Goal: Task Accomplishment & Management: Manage account settings

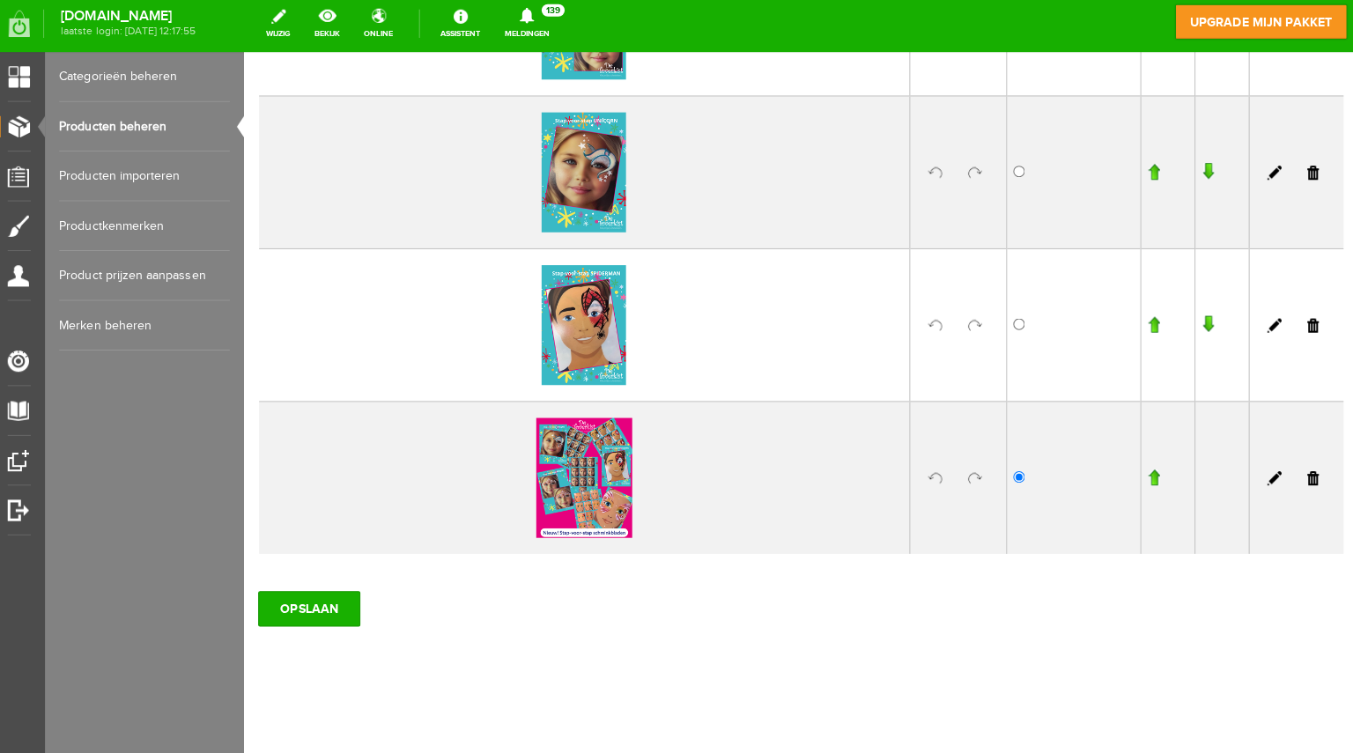
click at [139, 127] on link "Producten beheren" at bounding box center [149, 130] width 169 height 49
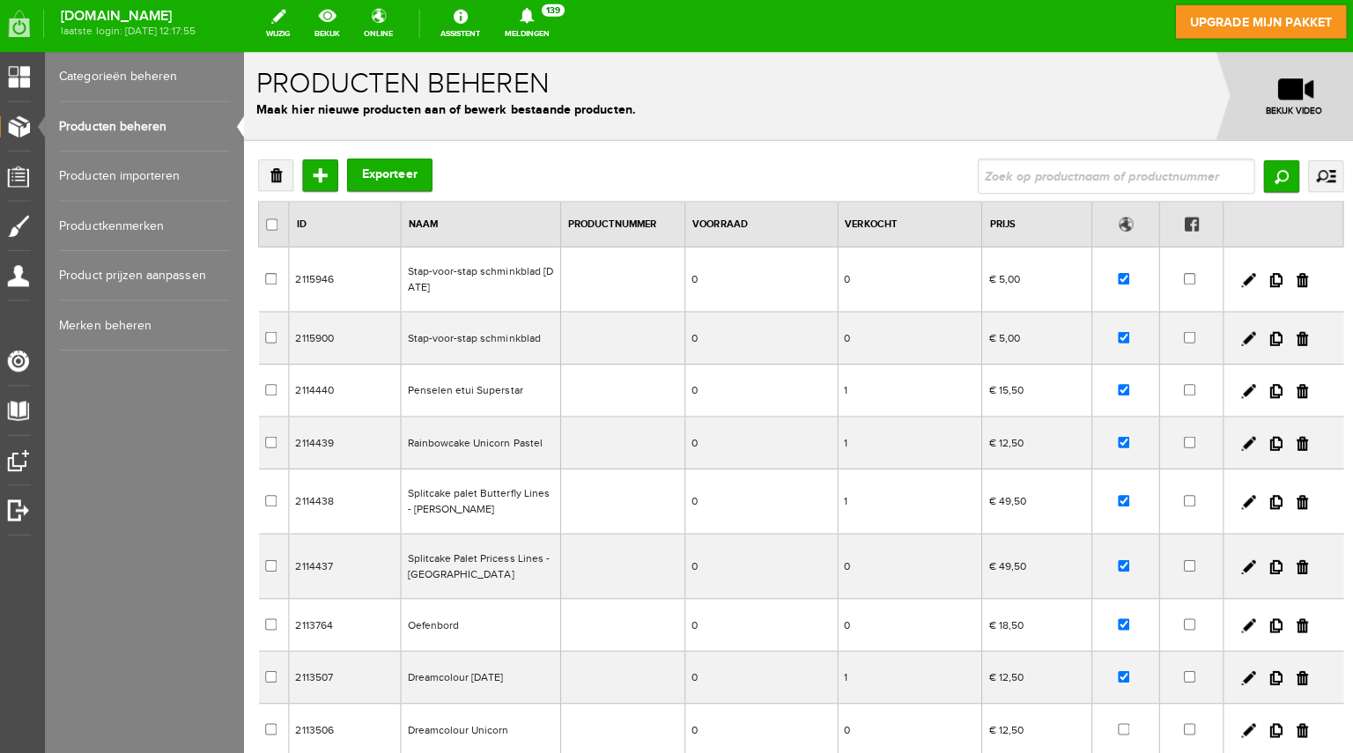
click at [423, 335] on td "Stap-voor-stap schminkblad" at bounding box center [478, 336] width 159 height 52
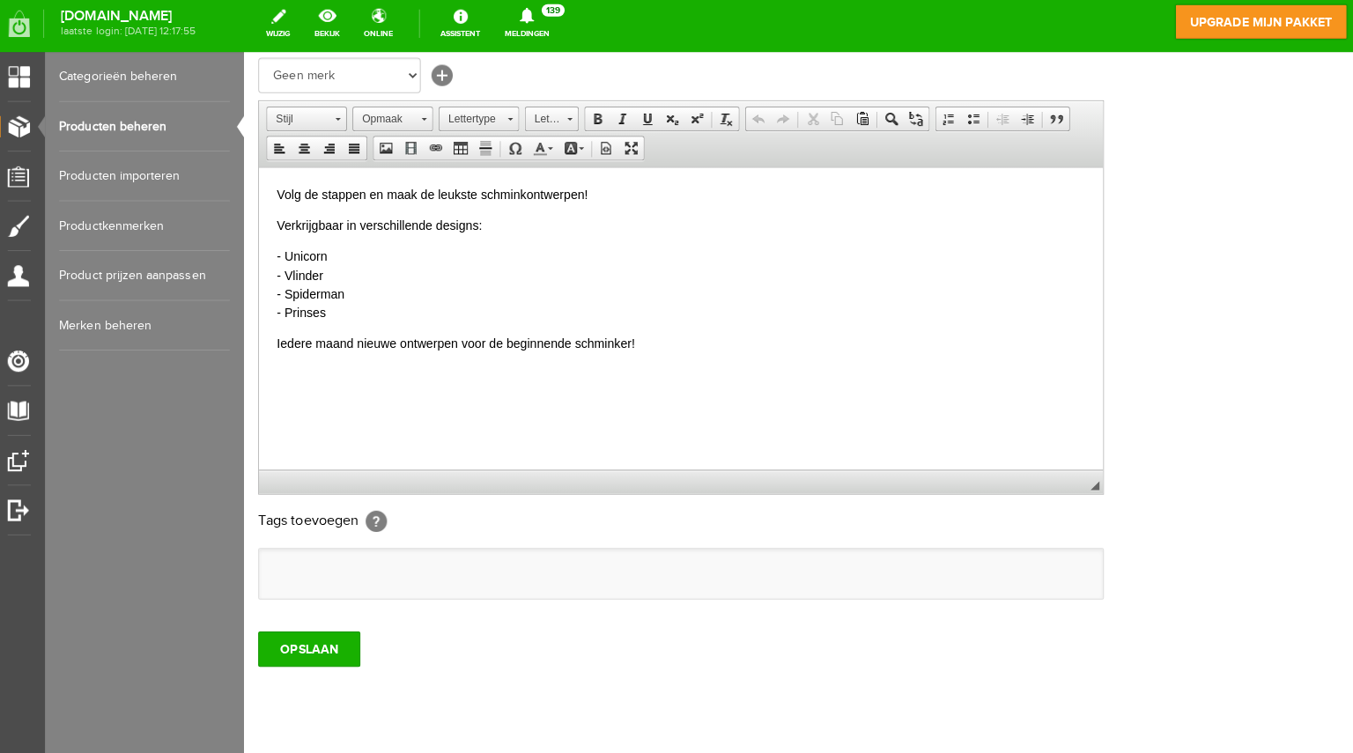
scroll to position [345, 0]
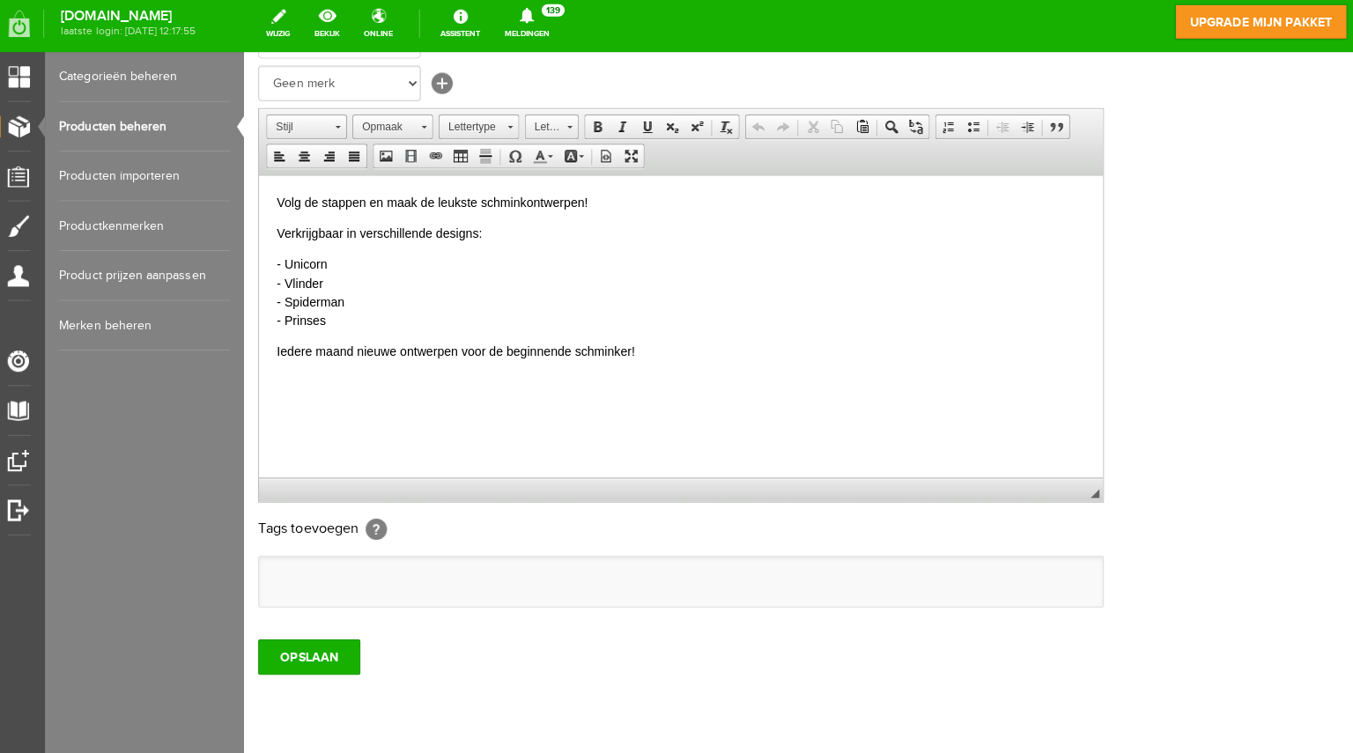
click at [333, 321] on p "- Unicorn - Vlinder - Spiderman - Prinses" at bounding box center [677, 292] width 801 height 74
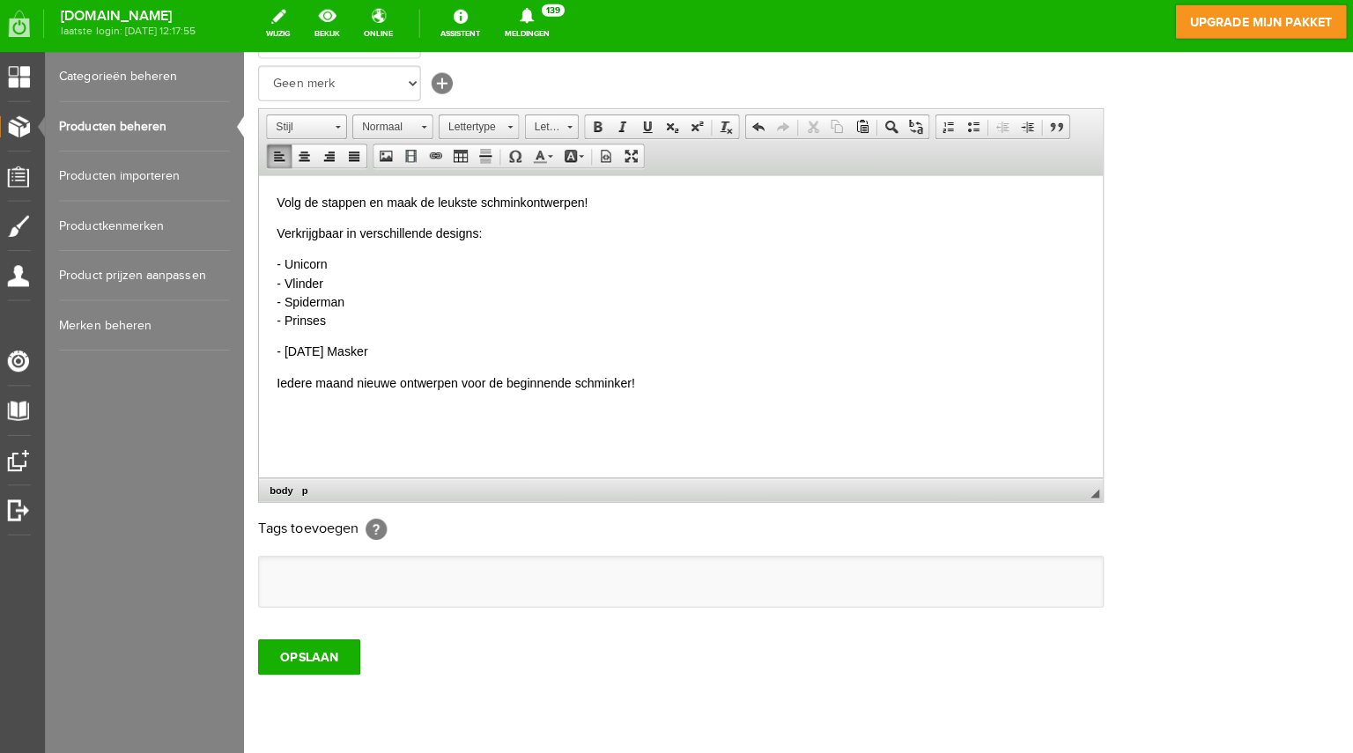
click at [286, 336] on body "Volg de stappen en maak de leukste schminkontwerpen! Verkrijgbaar in verschille…" at bounding box center [677, 291] width 801 height 197
click at [350, 325] on p "- Unicorn - Vlinder - Spiderman - Prinses" at bounding box center [677, 292] width 801 height 74
click at [307, 654] on input "OPSLAAN" at bounding box center [308, 651] width 101 height 35
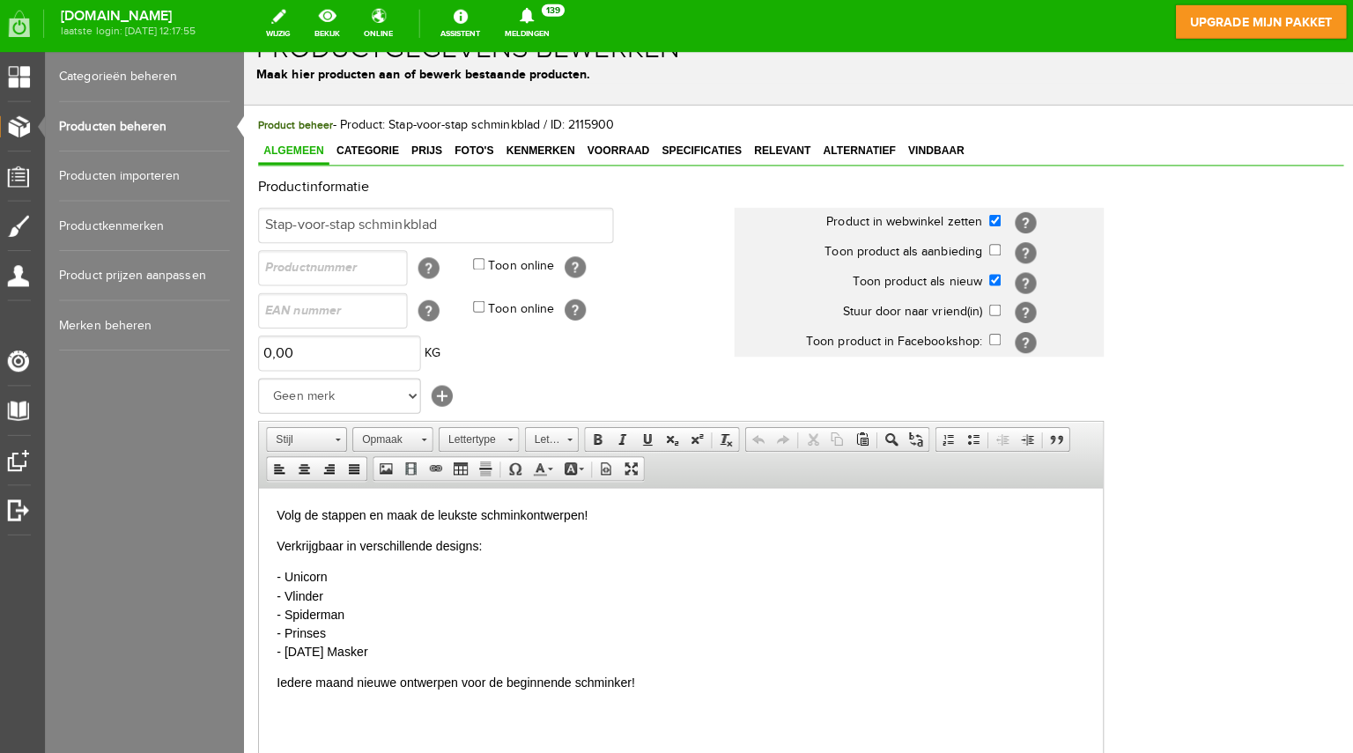
scroll to position [28, 0]
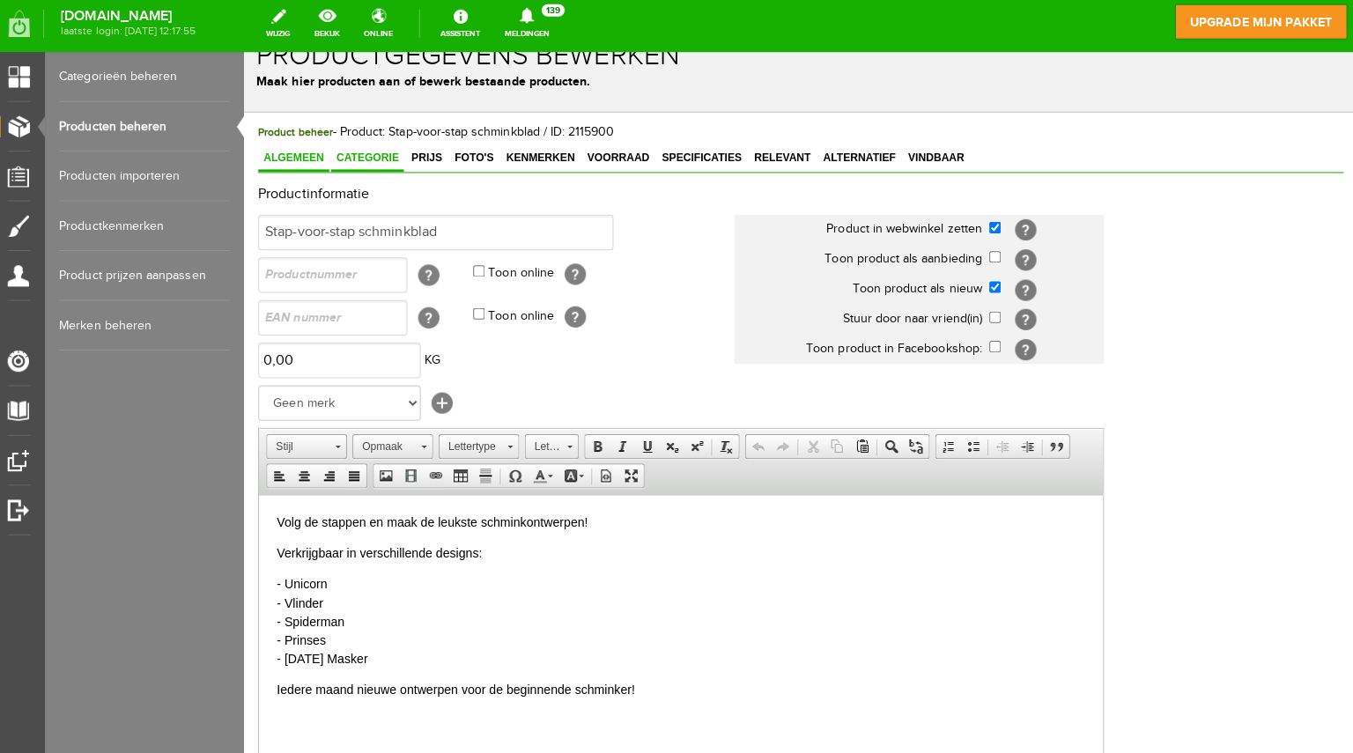
click at [353, 161] on link "Categorie" at bounding box center [366, 158] width 72 height 26
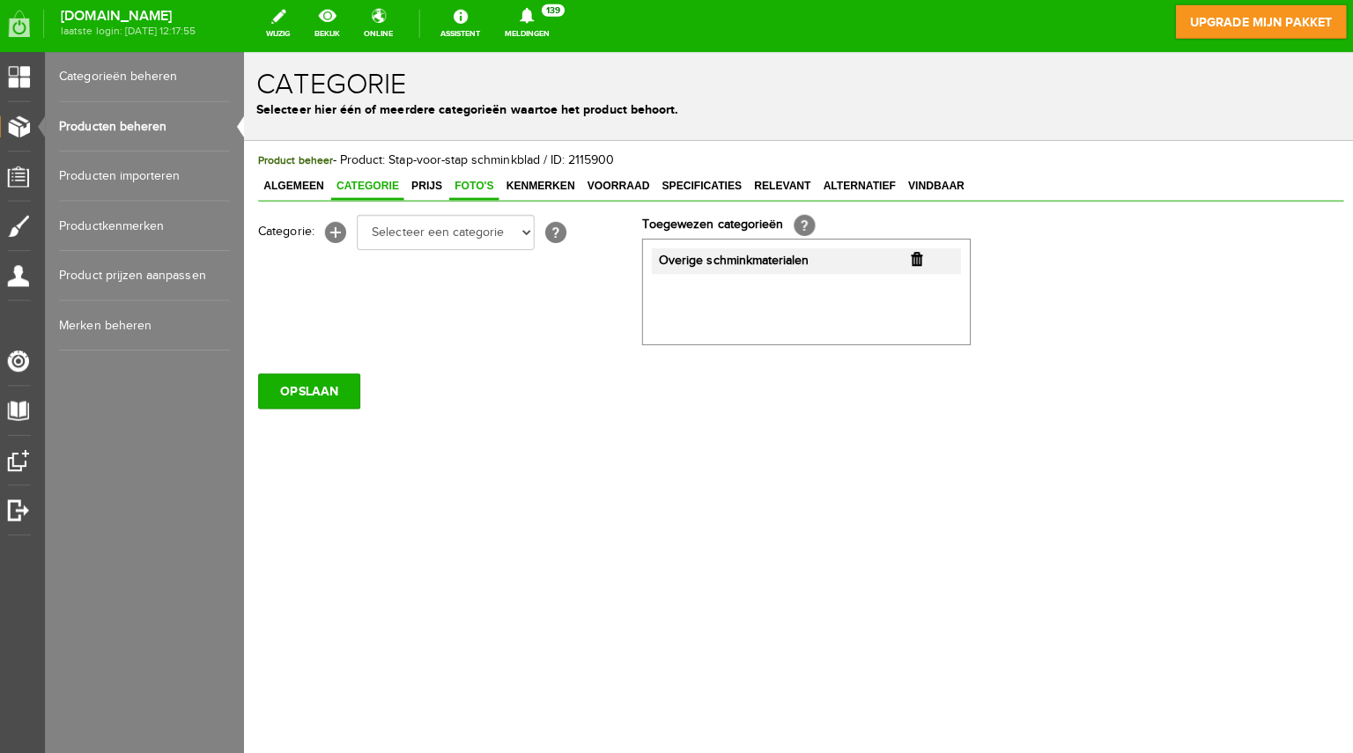
click at [475, 185] on span "Foto's" at bounding box center [471, 185] width 49 height 12
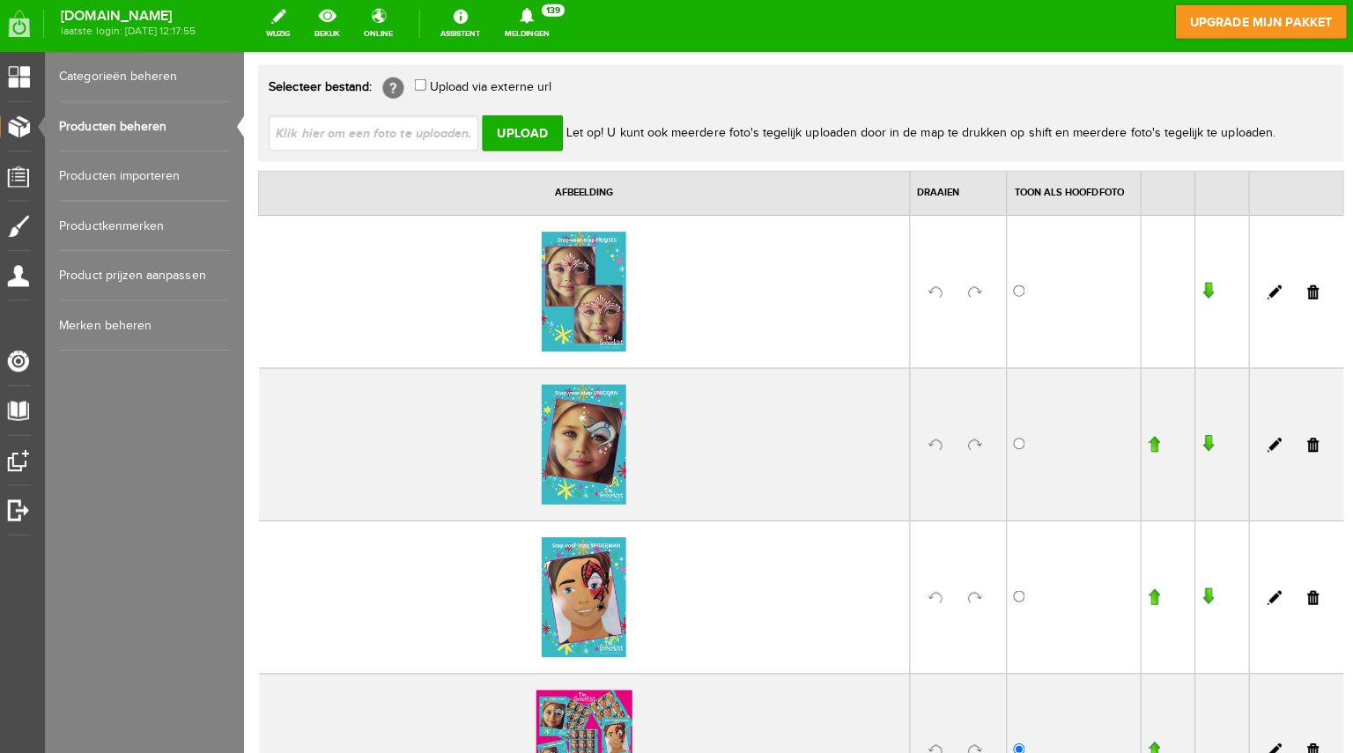
scroll to position [111, 0]
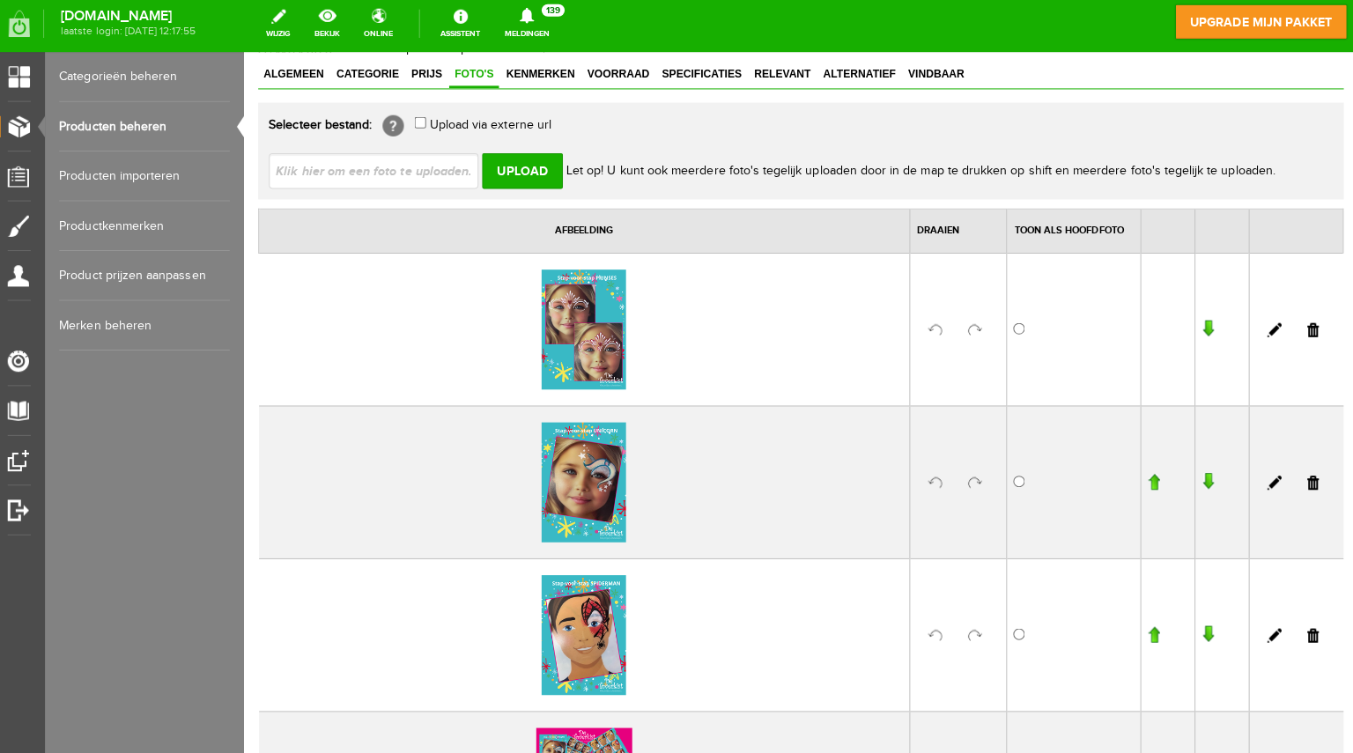
click at [377, 172] on input "file" at bounding box center [380, 168] width 222 height 33
type input "C:\fakepath\Stap-voor-stap De Toverkist .png"
type input "Stap-voor-stap De Toverkist .png"
click at [524, 165] on input "Upload" at bounding box center [520, 169] width 80 height 35
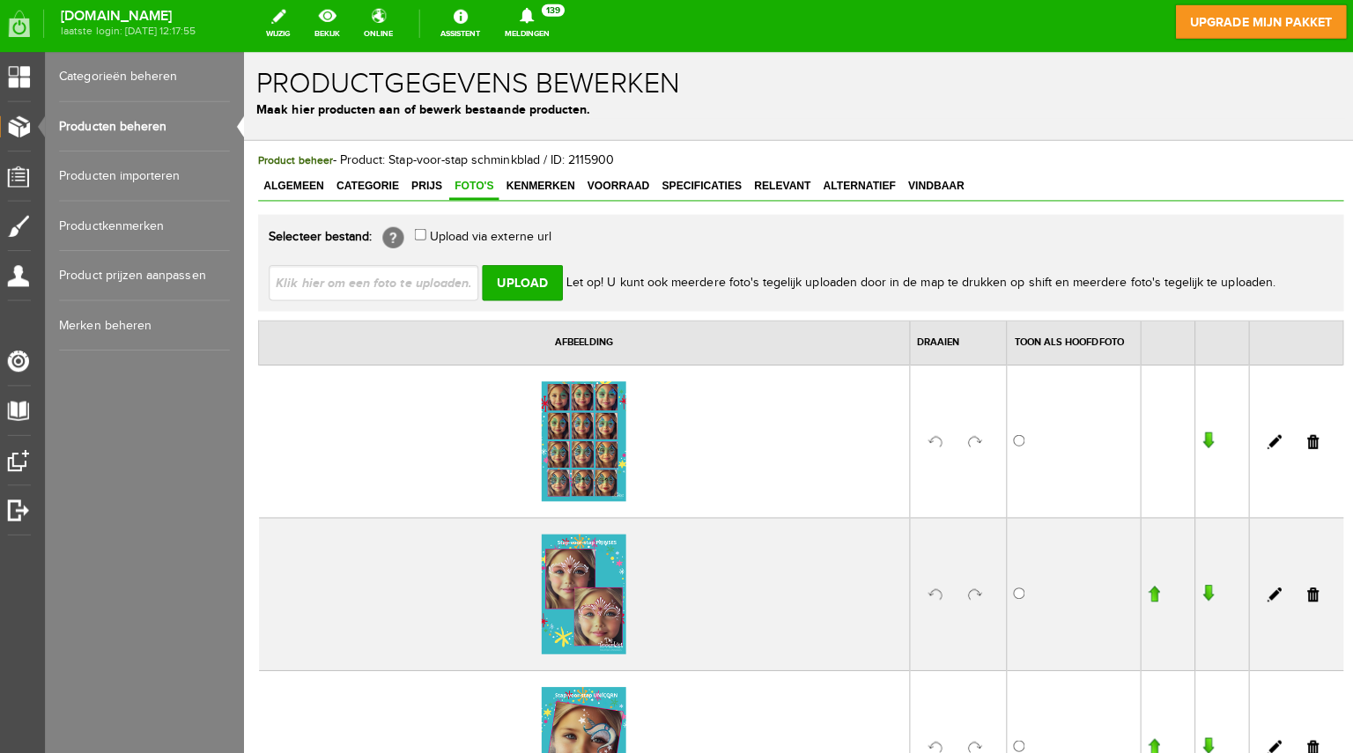
scroll to position [0, 0]
click at [1298, 435] on link at bounding box center [1303, 439] width 11 height 14
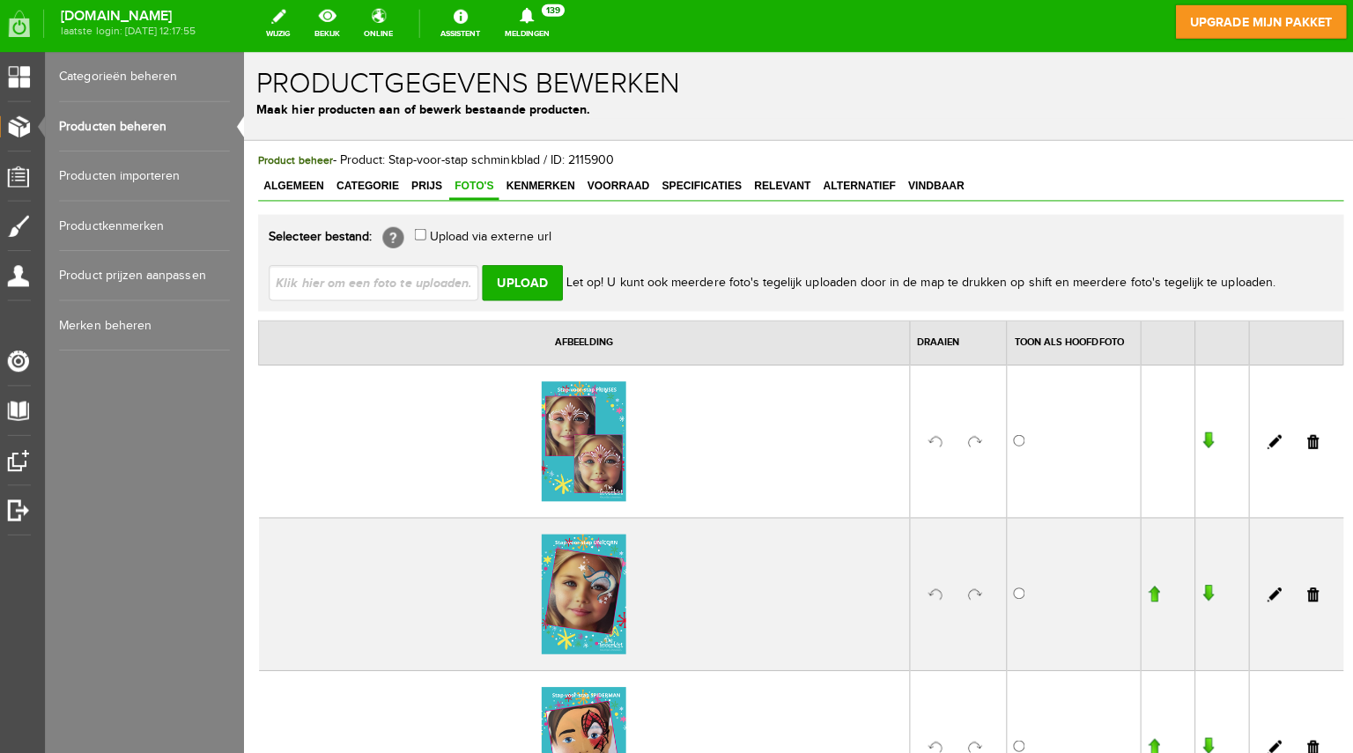
click at [383, 266] on input "file" at bounding box center [380, 279] width 222 height 33
type input "C:\fakepath\Stap-voor-stap De Toverkist (1).png"
type input "Stap-voor-stap De Toverkist (1).png"
click at [525, 261] on div "Stap-voor-stap De Toverkist (1).png Upload Let op! U kunt ook meerdere foto's t…" at bounding box center [796, 273] width 1055 height 49
click at [522, 276] on input "Upload" at bounding box center [520, 280] width 80 height 35
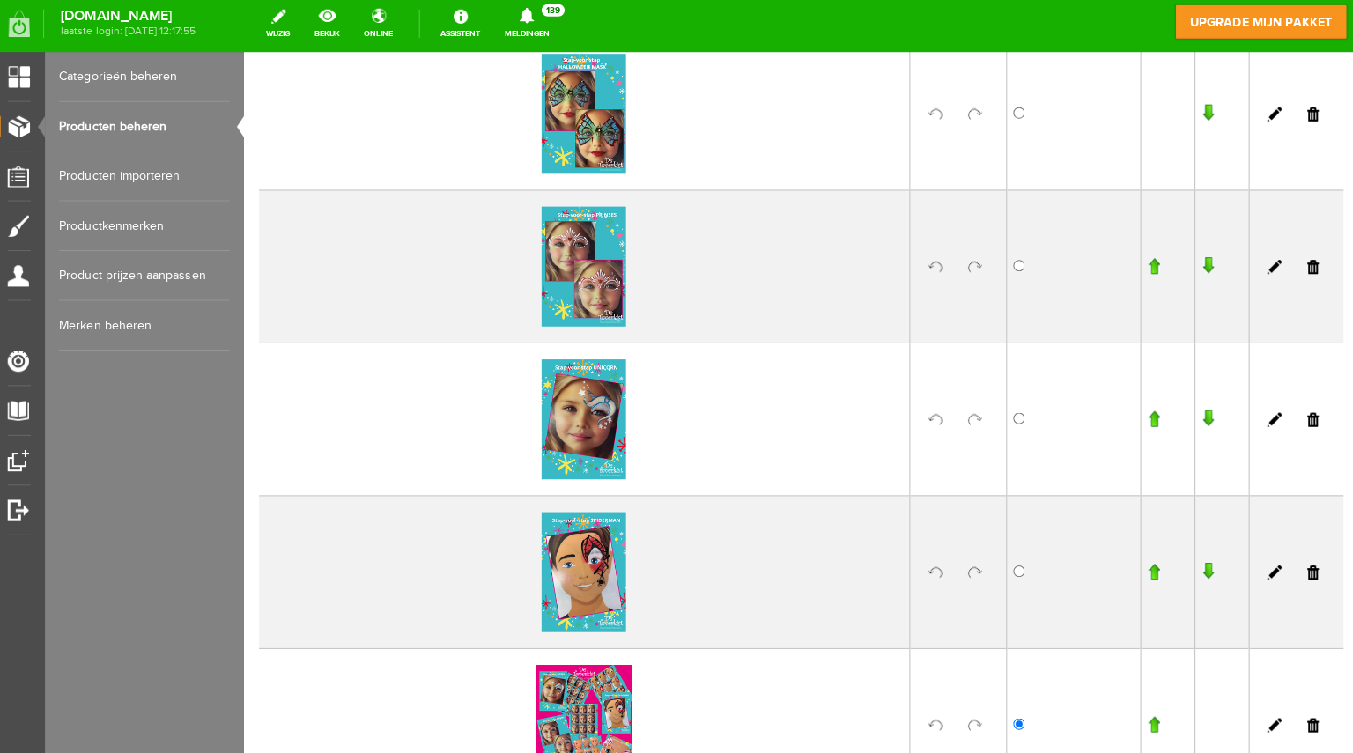
scroll to position [569, 0]
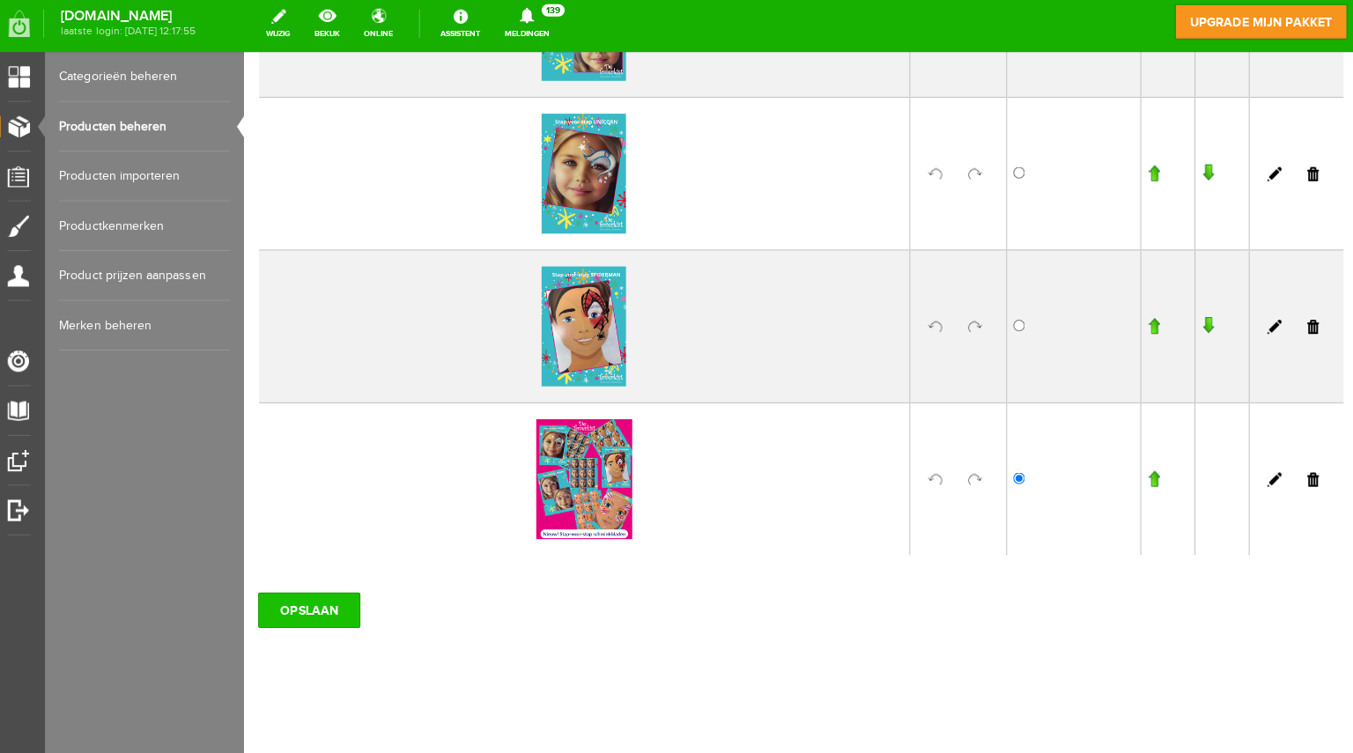
click at [310, 595] on input "OPSLAAN" at bounding box center [308, 604] width 101 height 35
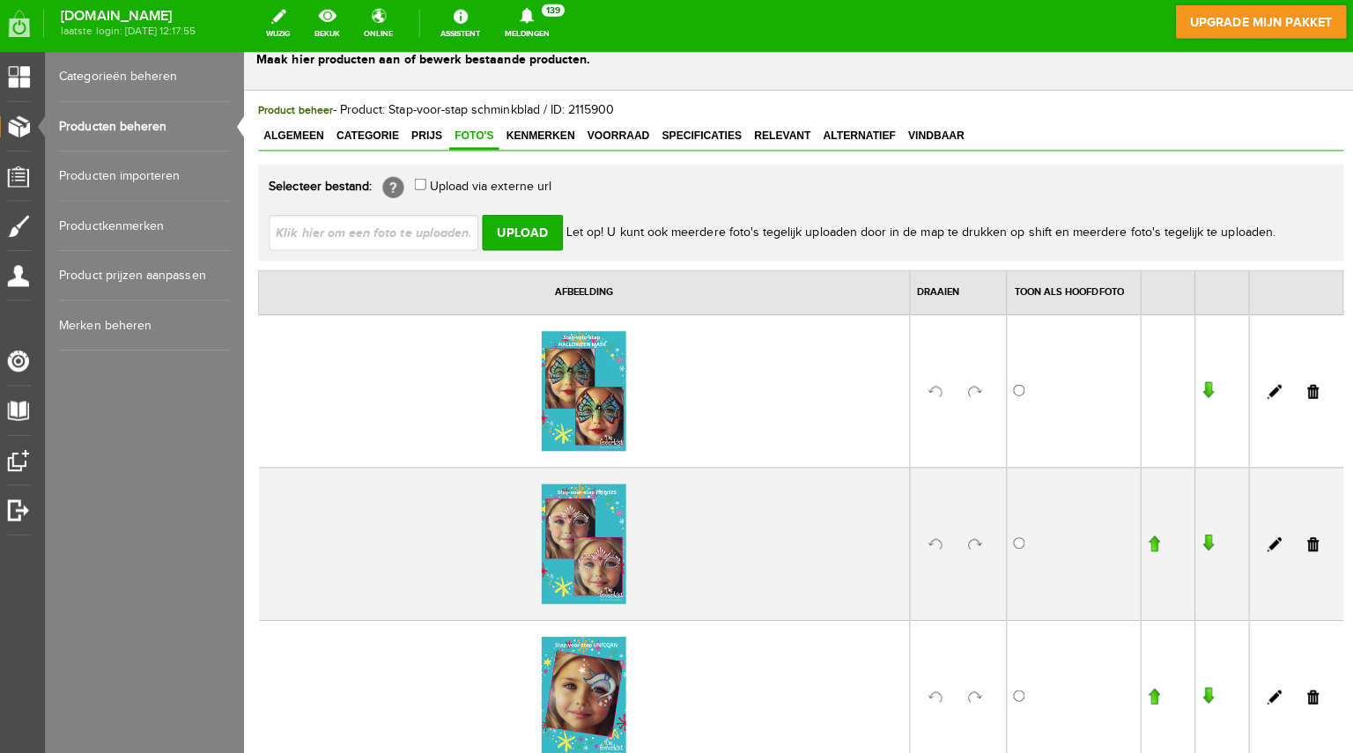
scroll to position [0, 0]
